Goal: Task Accomplishment & Management: Manage account settings

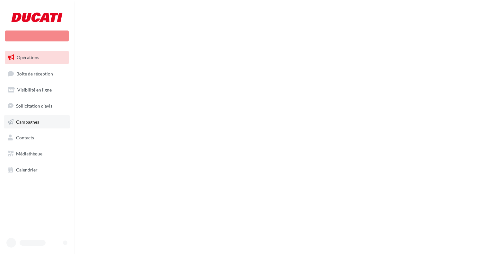
click at [32, 118] on link "Campagnes" at bounding box center [37, 121] width 66 height 13
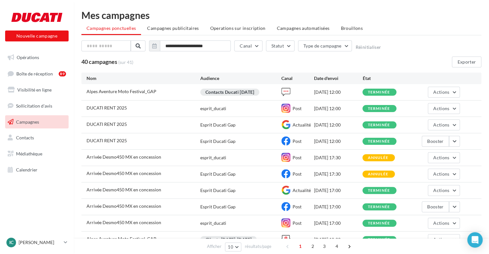
click at [117, 98] on div "Alpes Aventure Moto Festival_GAP Contacts Ducati 18/03/2025 23/08/2025 12:00 te…" at bounding box center [281, 92] width 400 height 16
click at [443, 90] on span "Actions" at bounding box center [442, 91] width 16 height 5
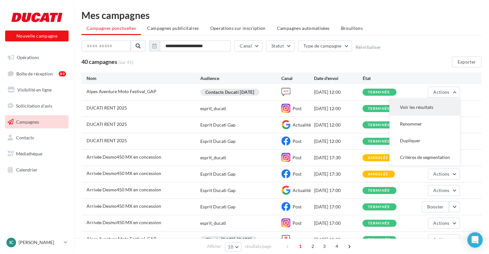
click at [417, 106] on button "Voir les résultats" at bounding box center [425, 107] width 71 height 17
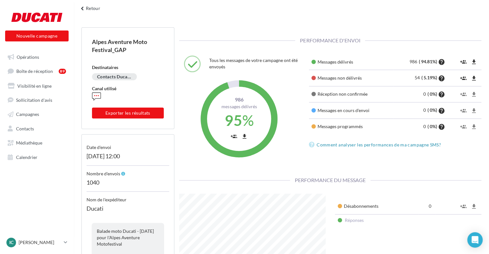
scroll to position [32, 0]
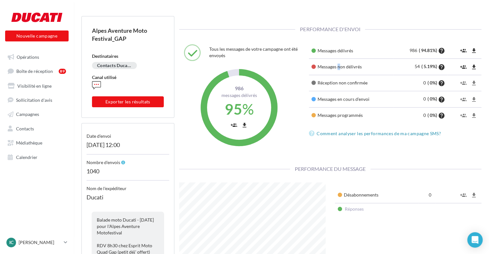
click at [340, 61] on td "Messages non délivrés" at bounding box center [351, 67] width 84 height 16
drag, startPoint x: 393, startPoint y: 55, endPoint x: 405, endPoint y: 53, distance: 12.9
click at [405, 53] on td "986 ( 94.81%) help" at bounding box center [421, 51] width 55 height 16
drag, startPoint x: 418, startPoint y: 50, endPoint x: 421, endPoint y: 49, distance: 3.7
click at [421, 49] on td "986 ( 94.81%) help" at bounding box center [421, 51] width 55 height 16
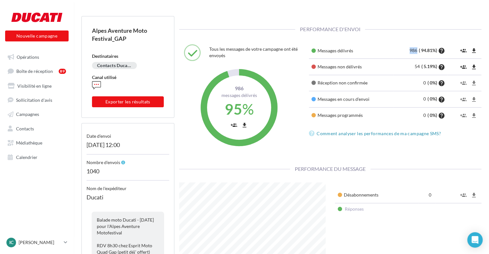
drag, startPoint x: 408, startPoint y: 52, endPoint x: 417, endPoint y: 50, distance: 8.9
click at [417, 50] on td "986 ( 94.81%) help" at bounding box center [421, 51] width 55 height 16
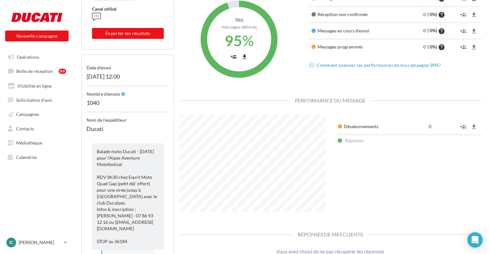
scroll to position [15, 0]
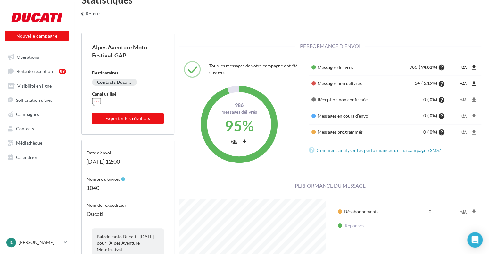
click at [382, 209] on td "Désabonnements" at bounding box center [376, 212] width 83 height 16
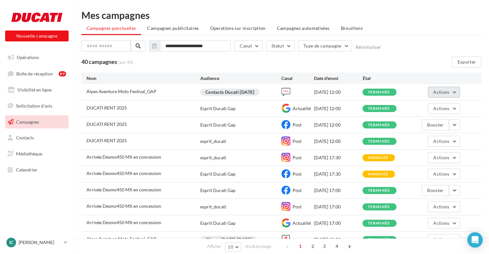
click at [454, 93] on button "Actions" at bounding box center [444, 92] width 32 height 11
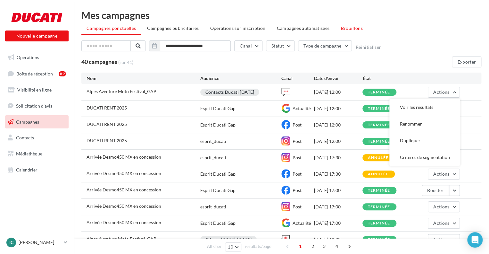
click at [341, 29] on span "Brouillons" at bounding box center [352, 27] width 22 height 5
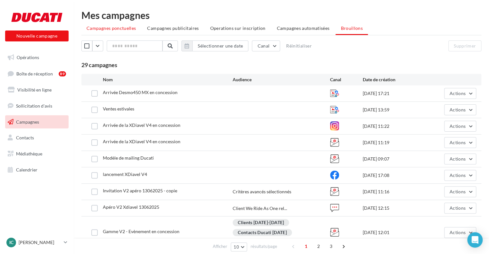
click at [113, 28] on span "Campagnes ponctuelles" at bounding box center [111, 27] width 49 height 5
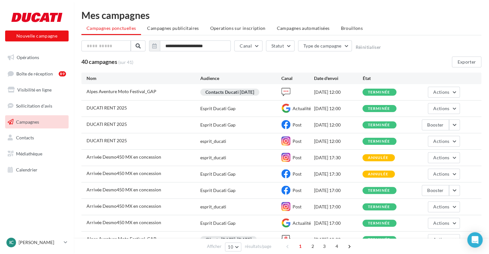
scroll to position [32, 0]
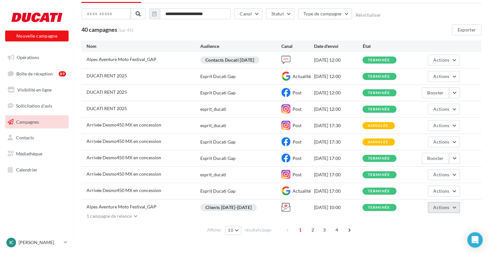
click at [445, 210] on button "Actions" at bounding box center [444, 207] width 32 height 11
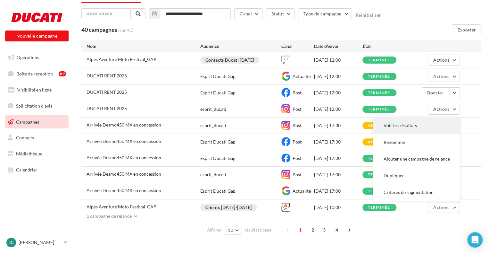
click at [421, 130] on button "Voir les résultats" at bounding box center [416, 125] width 87 height 17
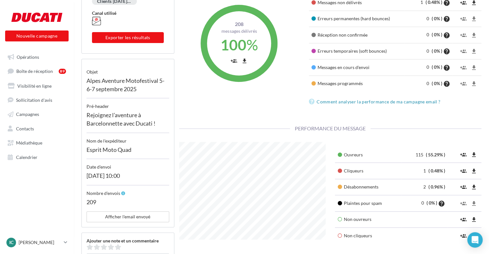
scroll to position [128, 0]
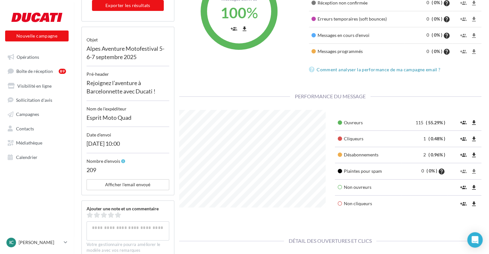
click at [415, 121] on td "115 ( 55.29% )" at bounding box center [425, 122] width 47 height 16
click at [441, 135] on td "1 ( 0.48% )" at bounding box center [425, 139] width 47 height 16
click at [362, 147] on td "Désabonnements" at bounding box center [368, 155] width 66 height 16
click at [61, 76] on link "Boîte de réception 89" at bounding box center [37, 71] width 66 height 12
